Goal: Navigation & Orientation: Find specific page/section

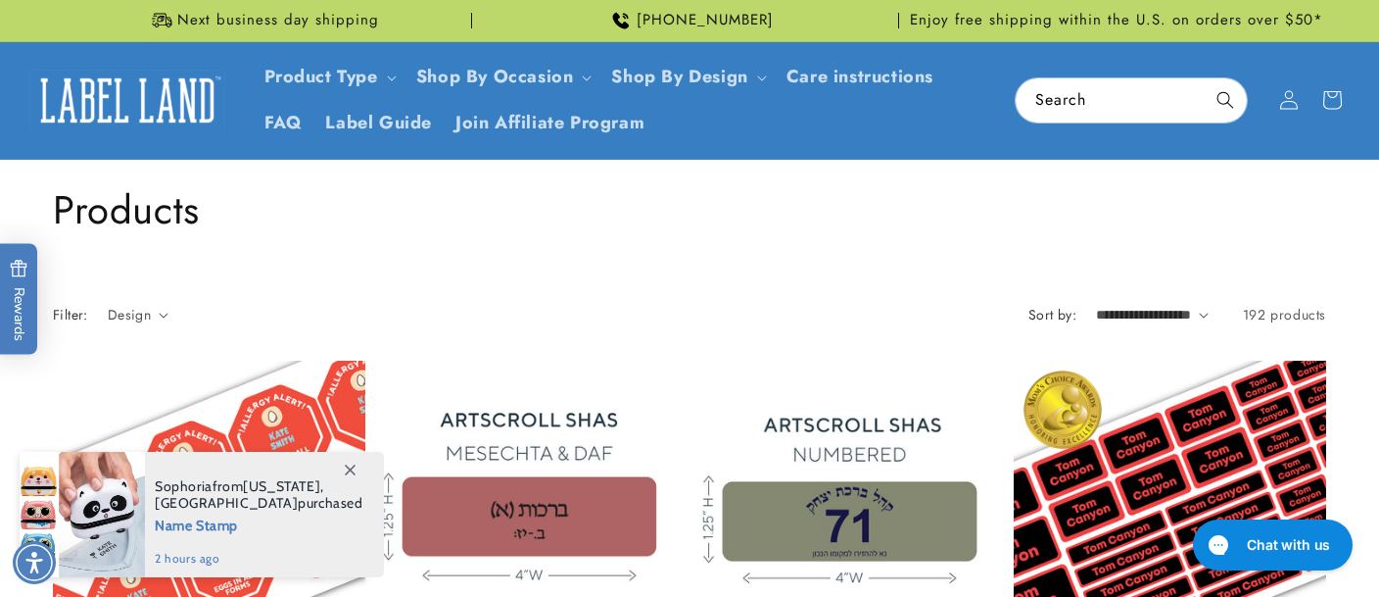
scroll to position [4386, 0]
